Goal: Navigation & Orientation: Find specific page/section

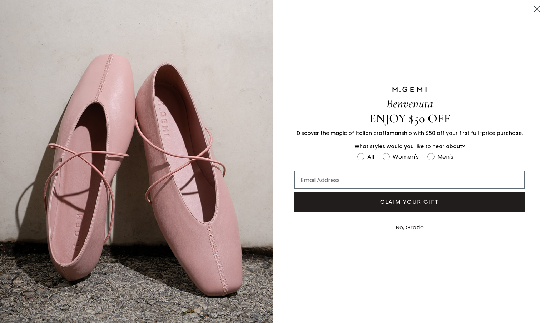
click at [536, 9] on icon "Close dialog" at bounding box center [536, 9] width 5 height 5
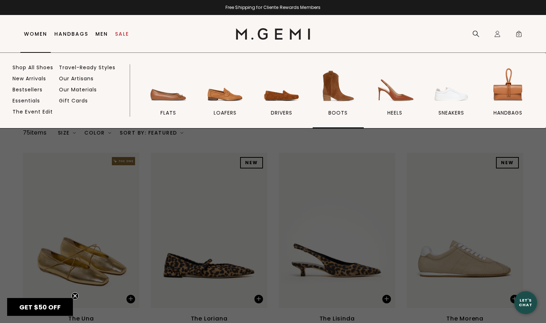
click at [333, 87] on img at bounding box center [338, 86] width 40 height 40
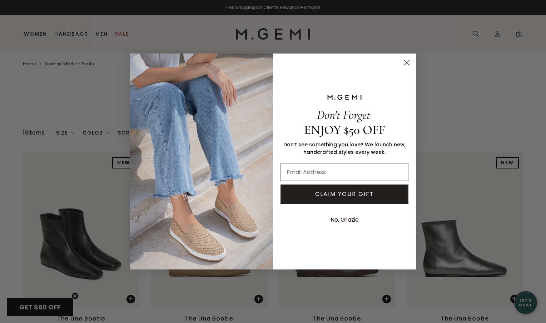
click at [405, 63] on circle "Close dialog" at bounding box center [407, 63] width 12 height 12
